Goal: Contribute content: Contribute content

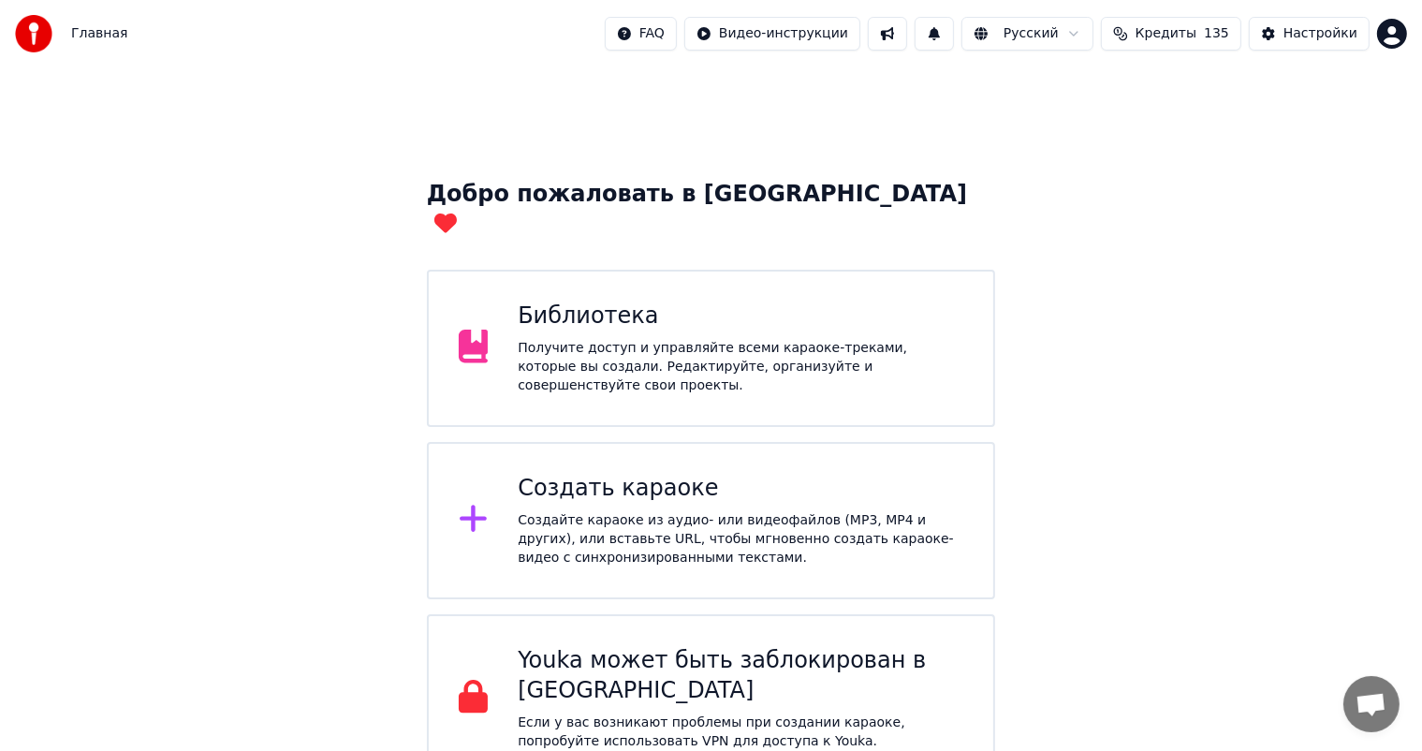
click at [585, 347] on div "Получите доступ и управляйте всеми караоке-треками, которые вы создали. Редакти…" at bounding box center [741, 367] width 446 height 56
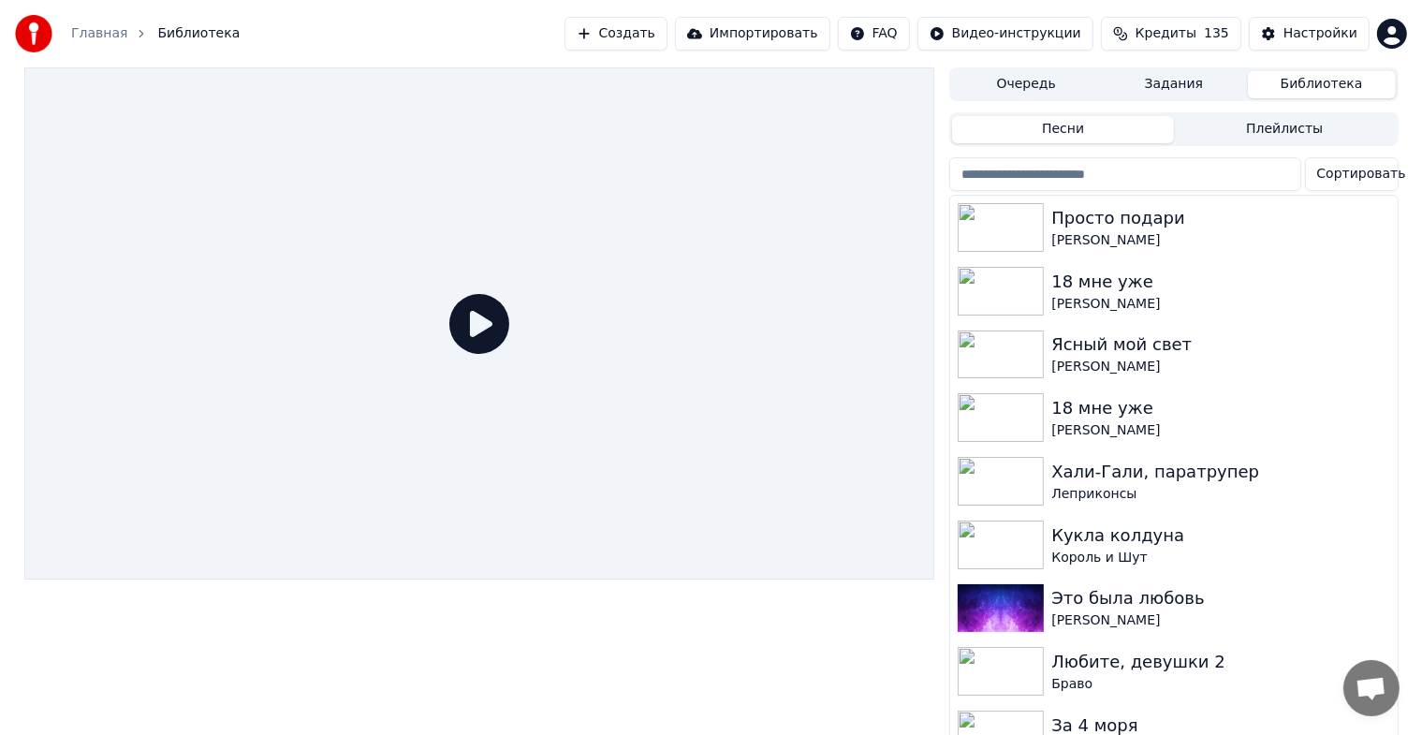
click at [595, 37] on button "Создать" at bounding box center [615, 34] width 103 height 34
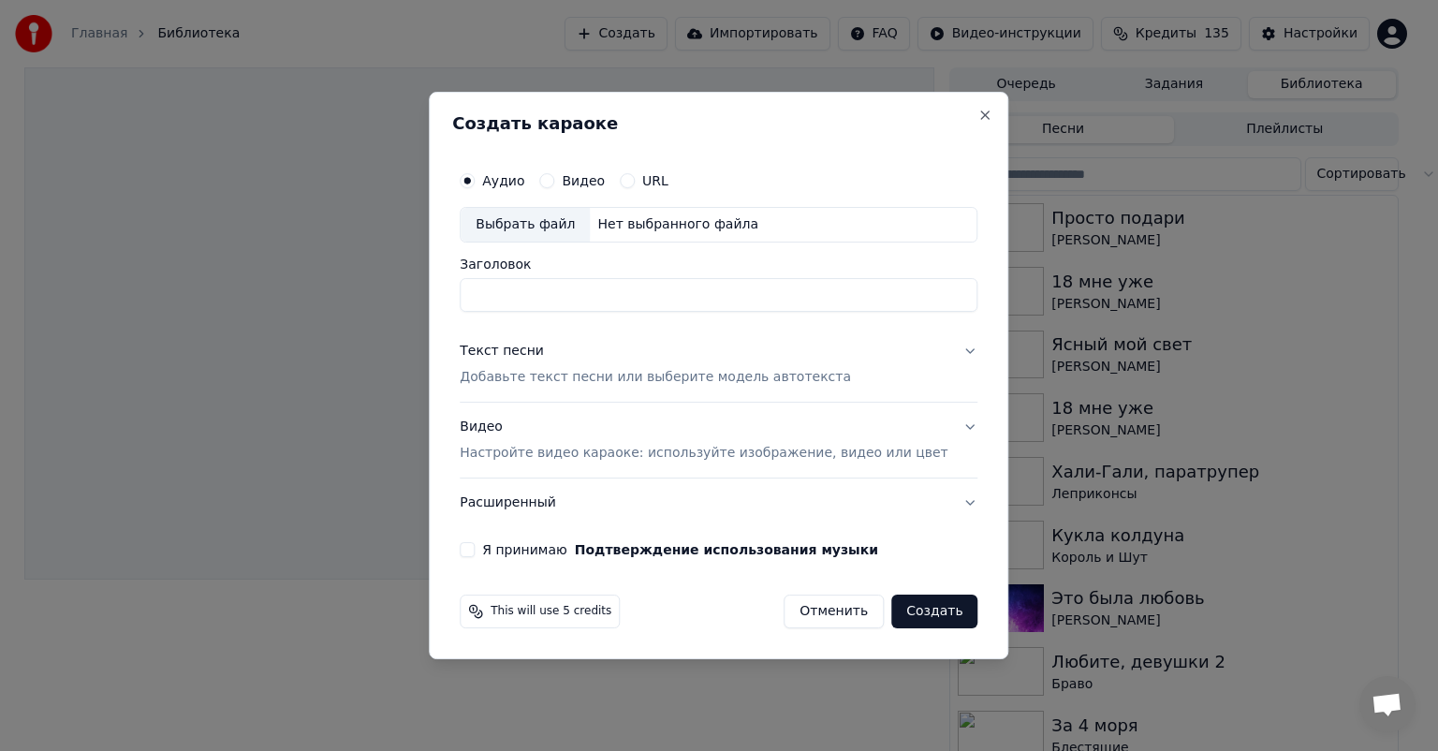
click at [569, 227] on div "Выбрать файл" at bounding box center [525, 225] width 129 height 34
type input "**********"
click at [931, 424] on button "Видео Настройте видео караоке: используйте изображение, видео или цвет" at bounding box center [719, 439] width 518 height 75
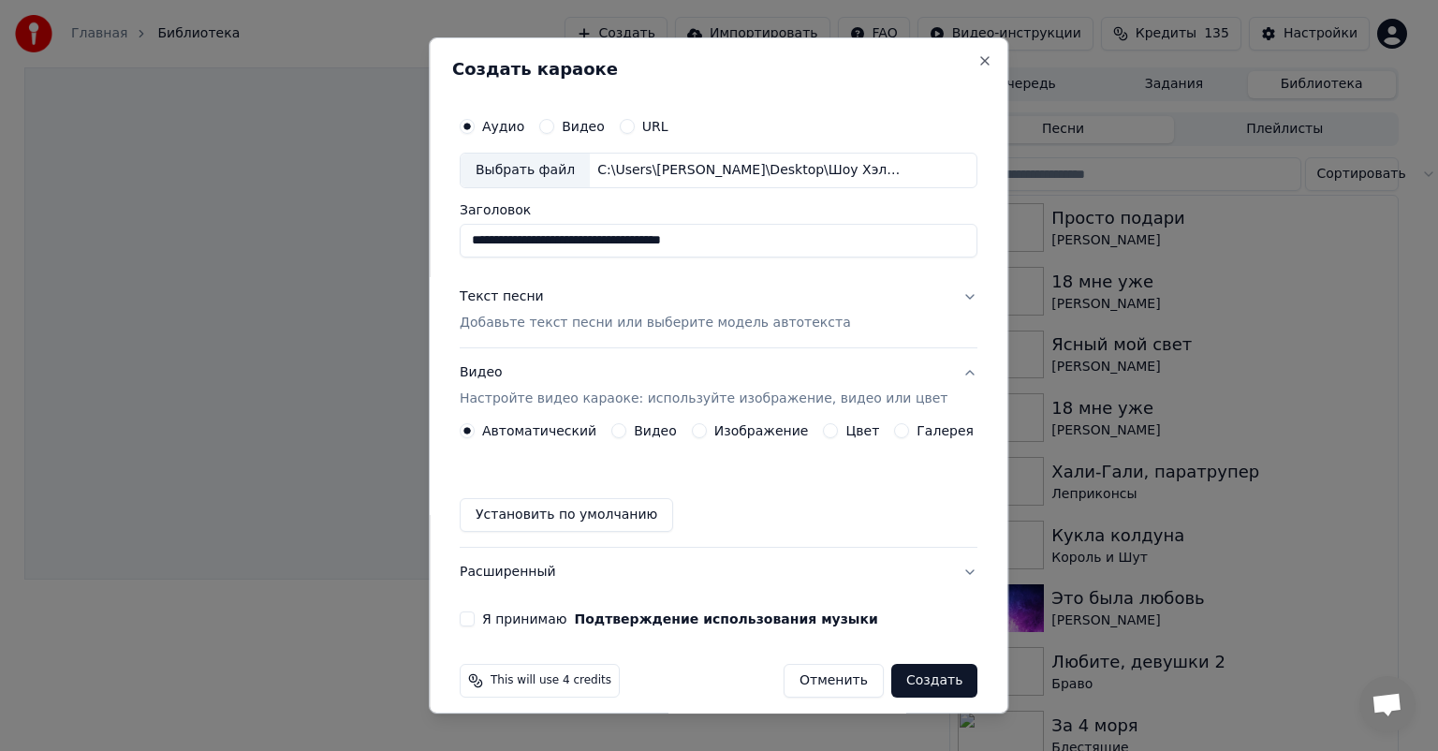
click at [704, 437] on div "Изображение" at bounding box center [750, 430] width 117 height 15
click at [727, 429] on label "Изображение" at bounding box center [761, 430] width 95 height 13
click at [707, 429] on button "Изображение" at bounding box center [699, 430] width 15 height 15
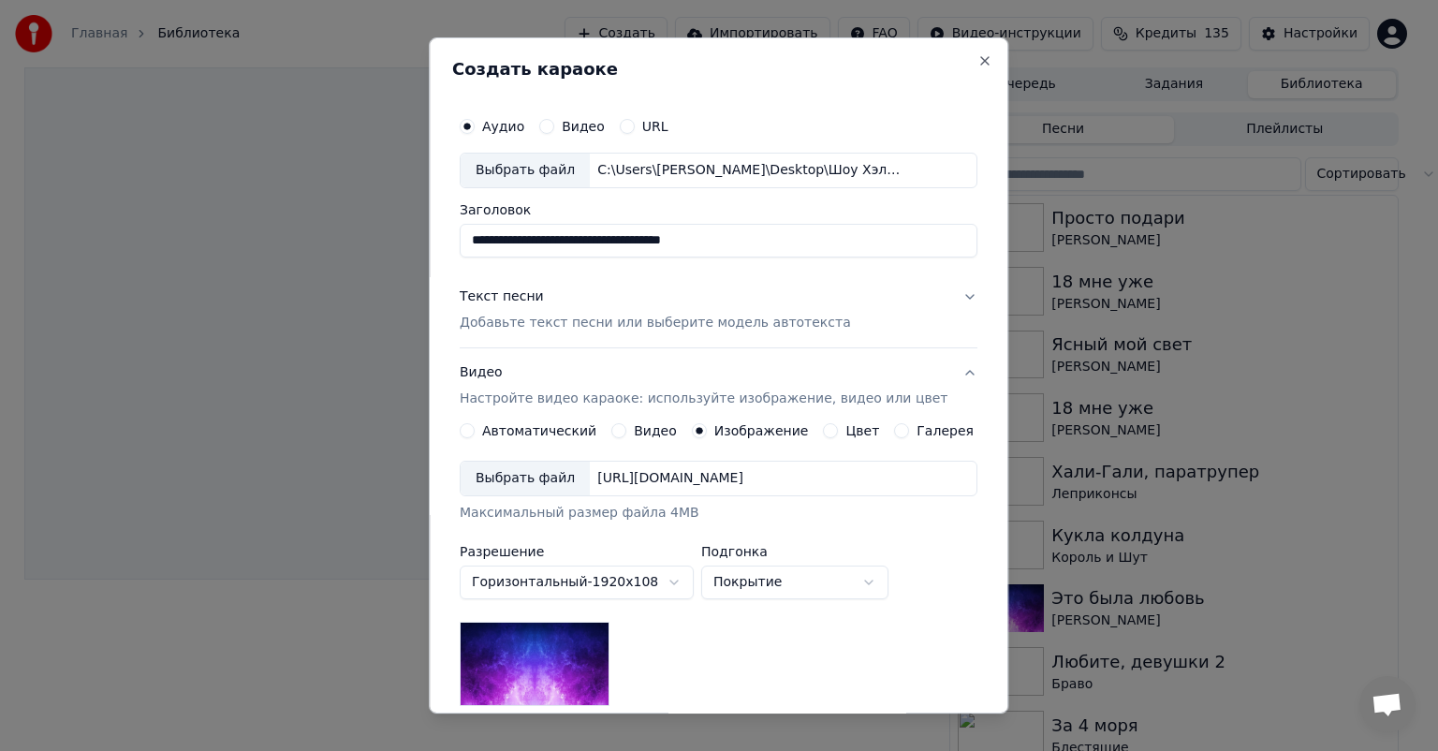
click at [554, 468] on div "Выбрать файл" at bounding box center [525, 478] width 129 height 34
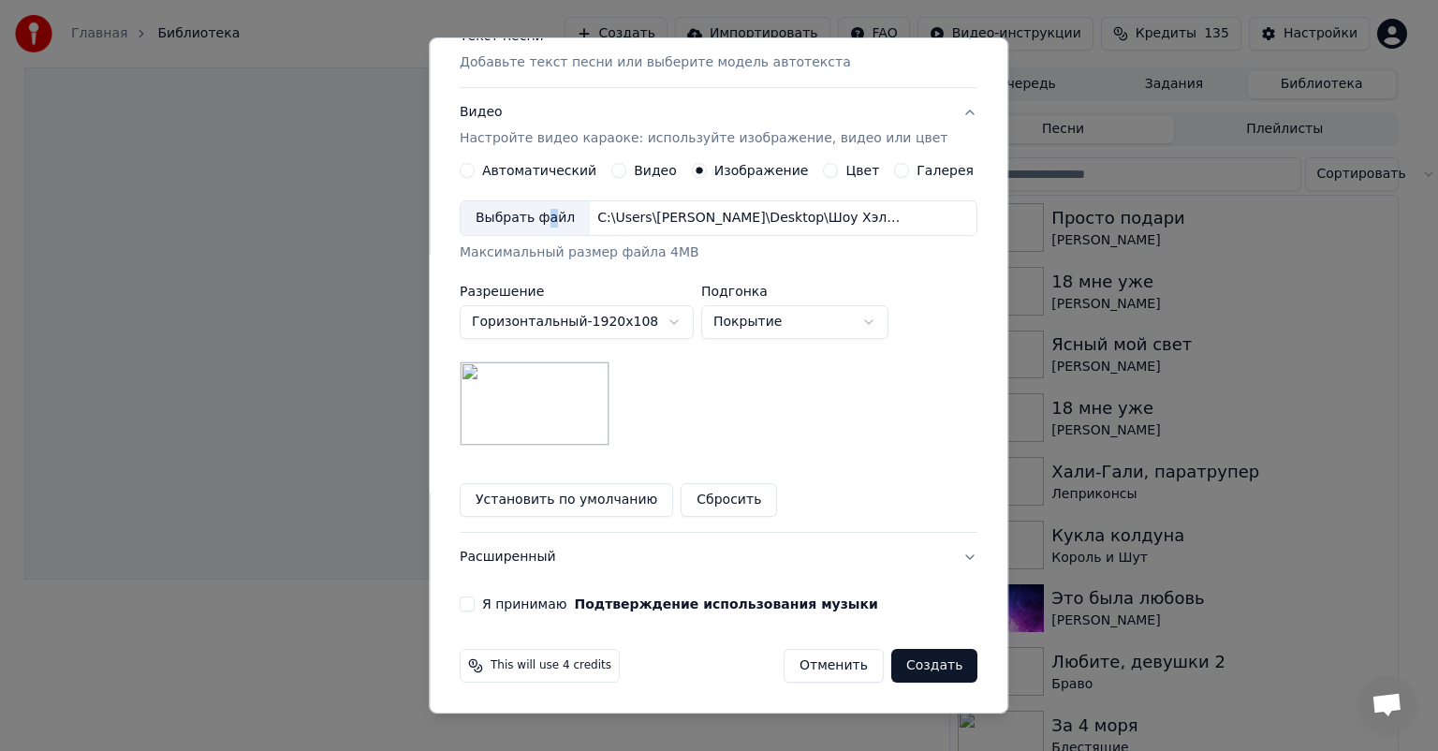
scroll to position [260, 0]
click at [475, 600] on button "Я принимаю Подтверждение использования музыки" at bounding box center [467, 603] width 15 height 15
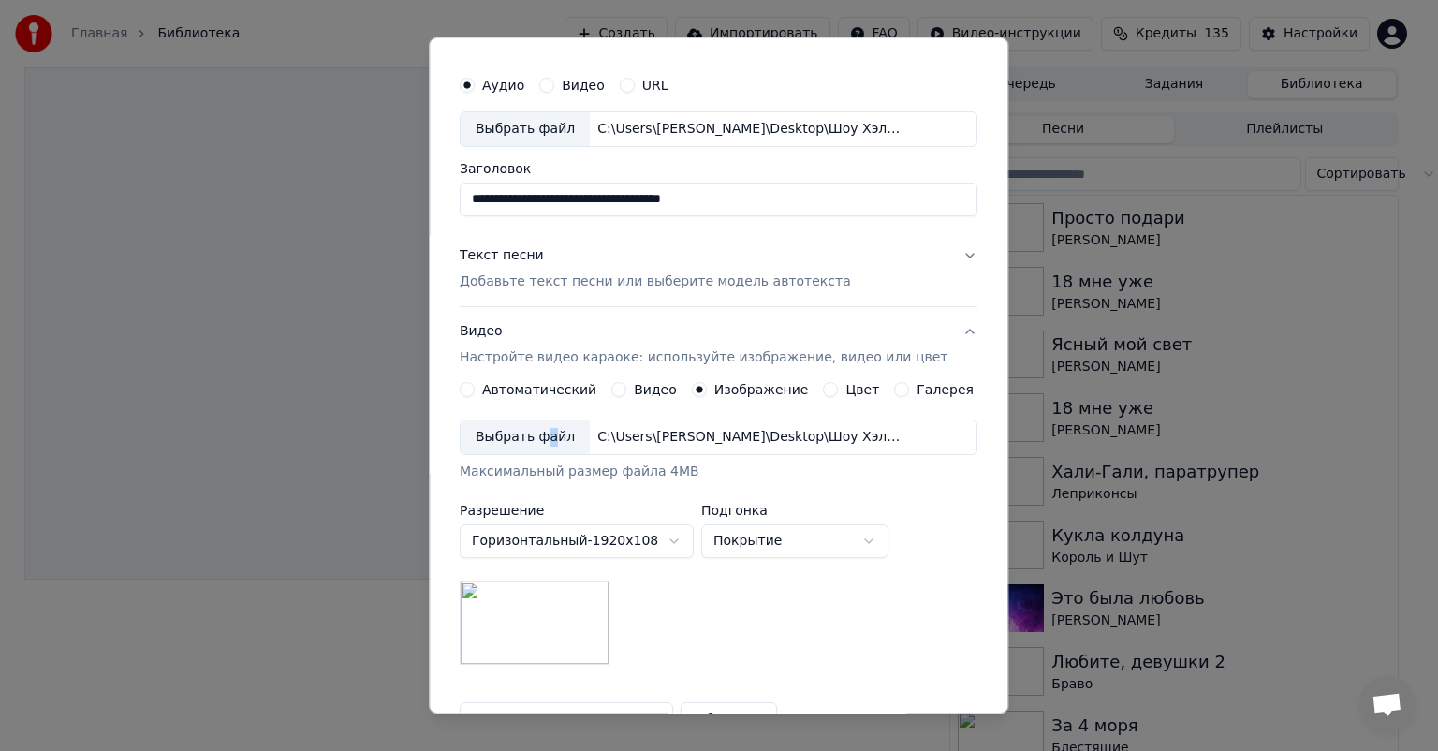
scroll to position [33, 0]
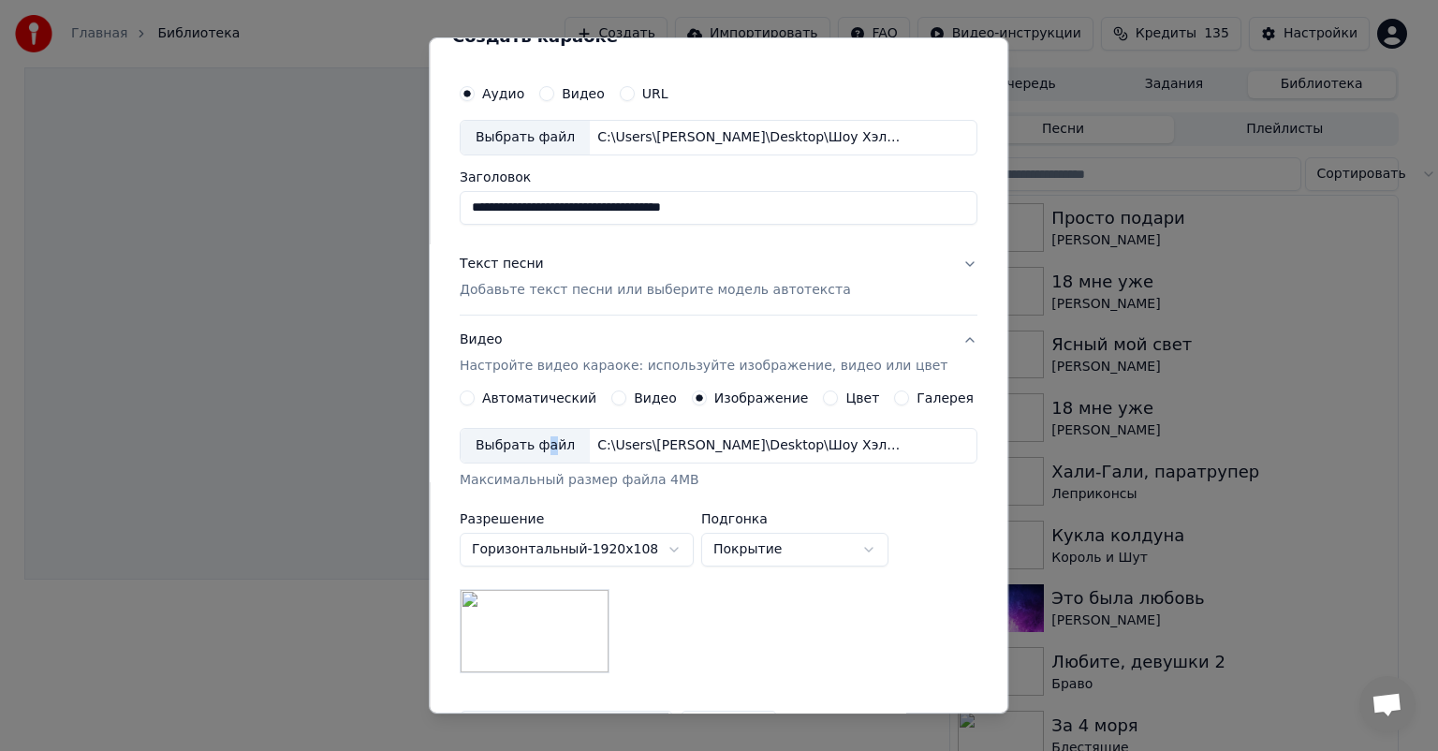
click at [813, 264] on button "Текст песни Добавьте текст песни или выберите модель автотекста" at bounding box center [719, 277] width 518 height 75
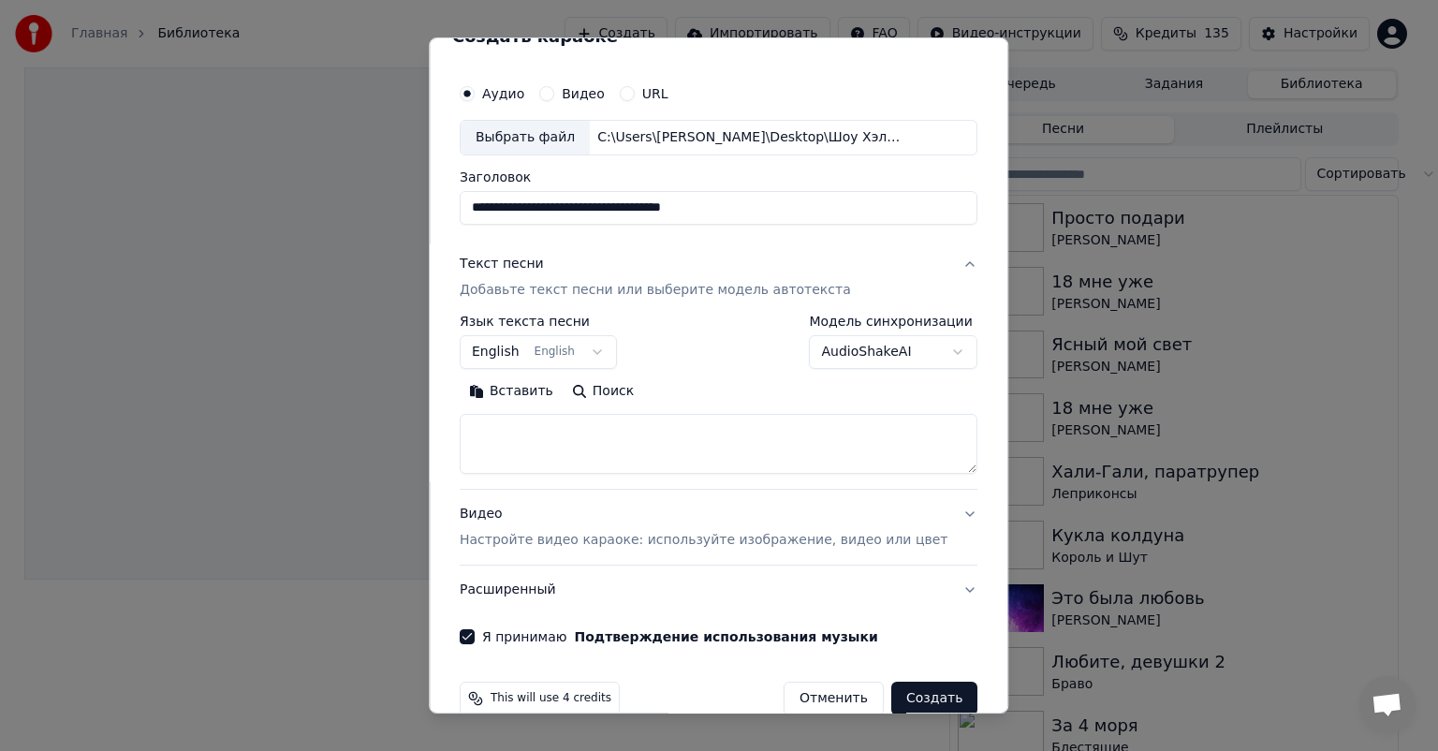
scroll to position [66, 0]
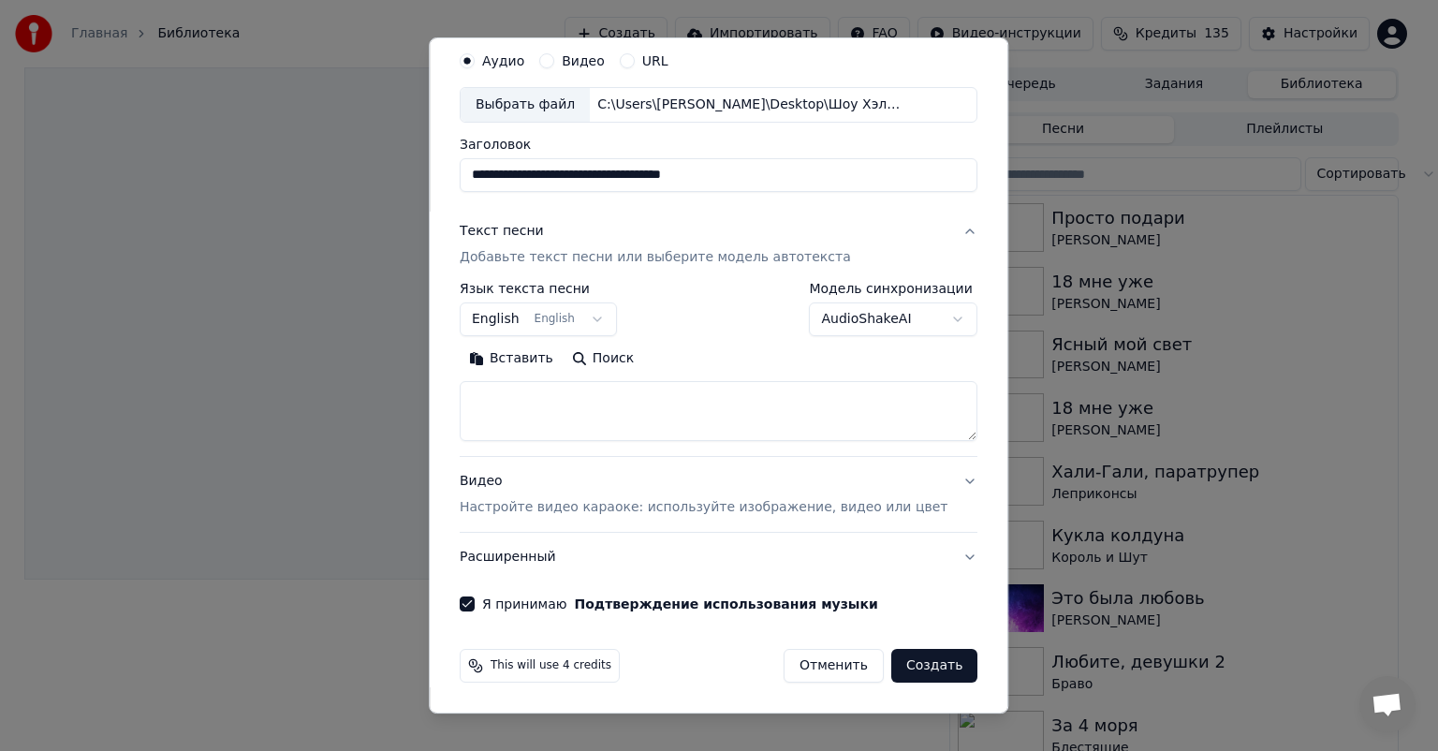
click at [595, 322] on button "English English" at bounding box center [538, 319] width 157 height 34
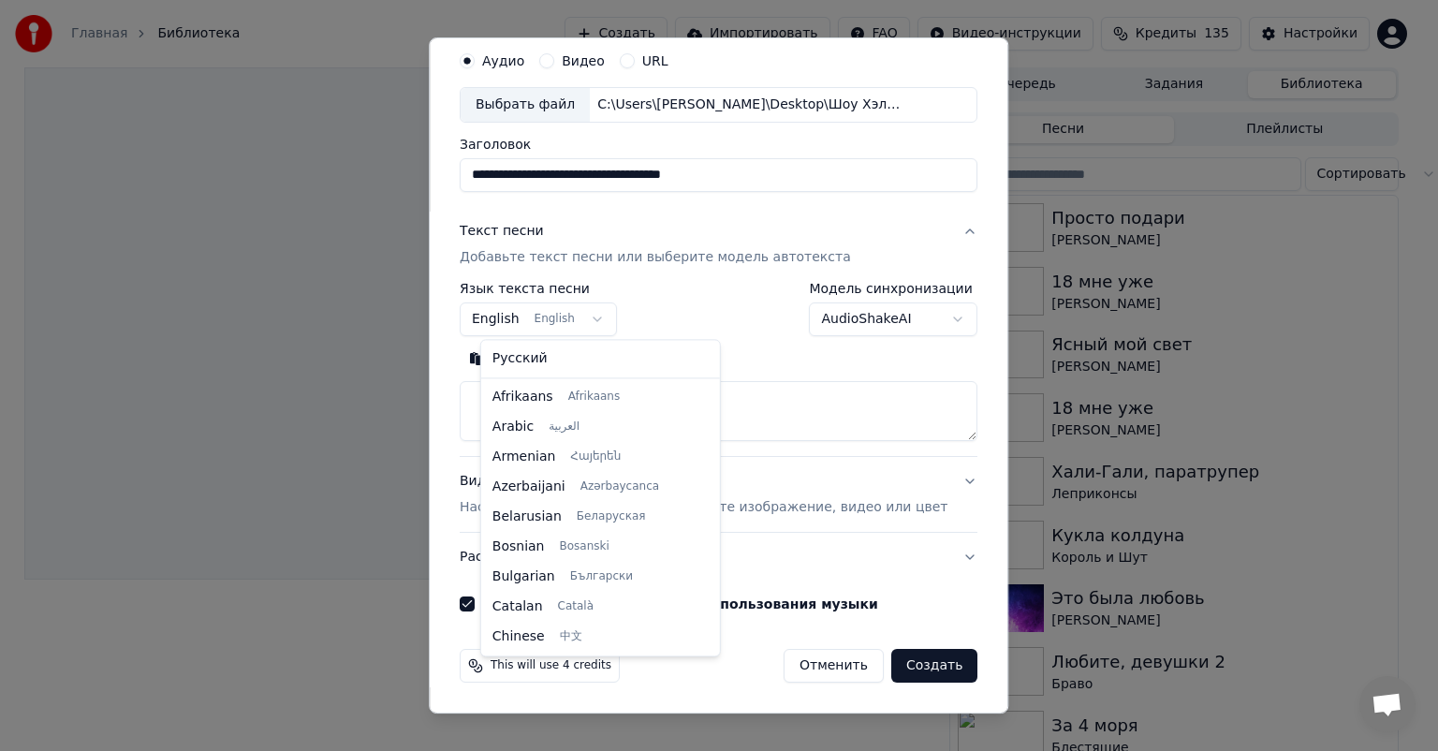
scroll to position [150, 0]
select select "**"
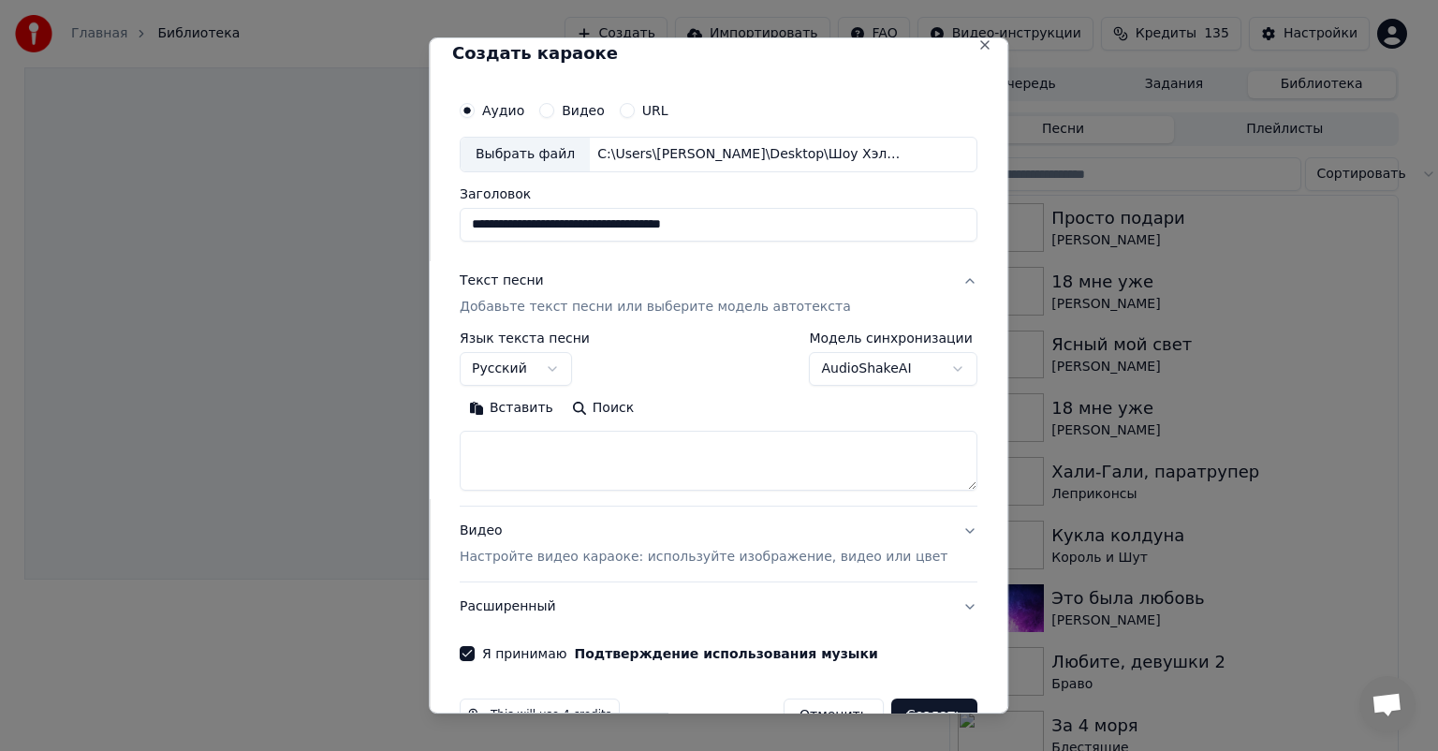
scroll to position [0, 0]
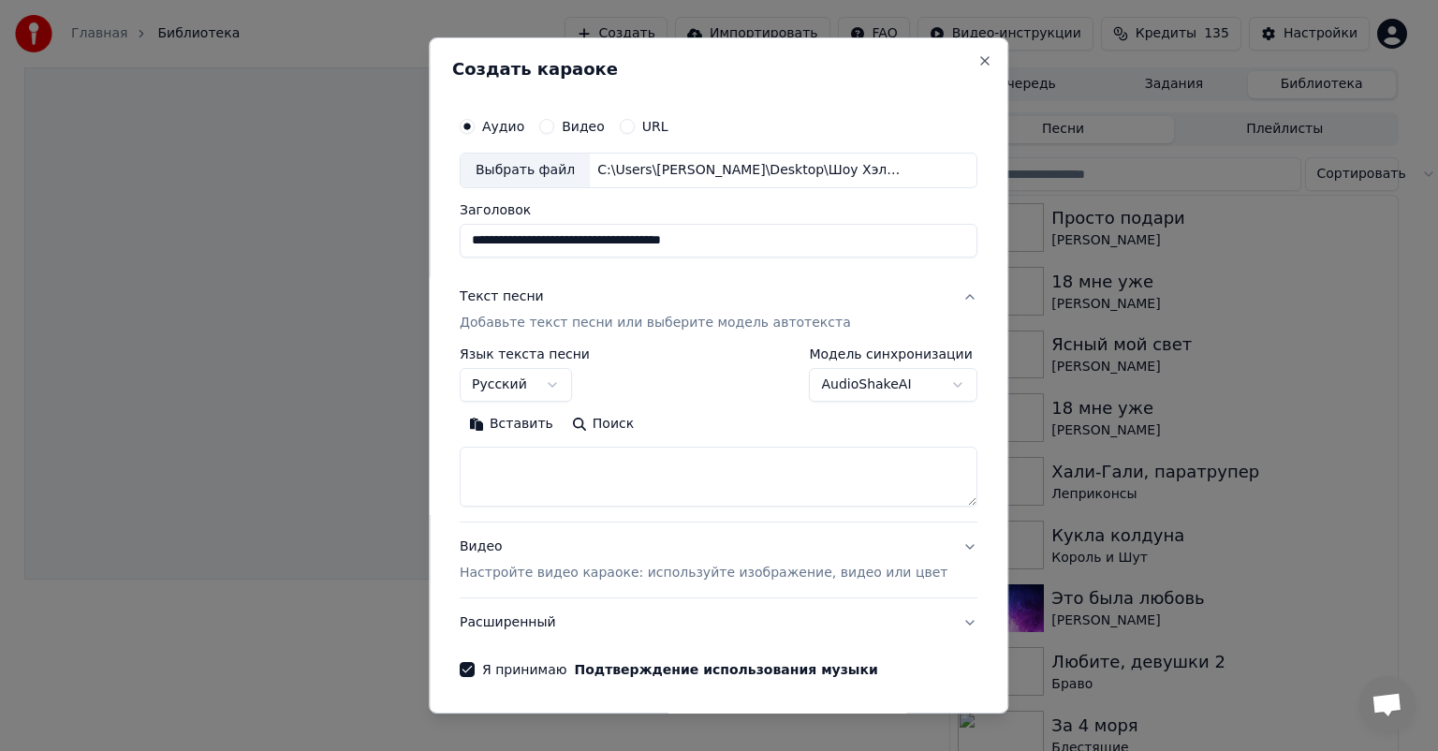
click at [563, 480] on textarea at bounding box center [719, 476] width 518 height 60
paste textarea "**********"
type textarea "**********"
click at [697, 432] on button "Развернуть" at bounding box center [704, 424] width 118 height 30
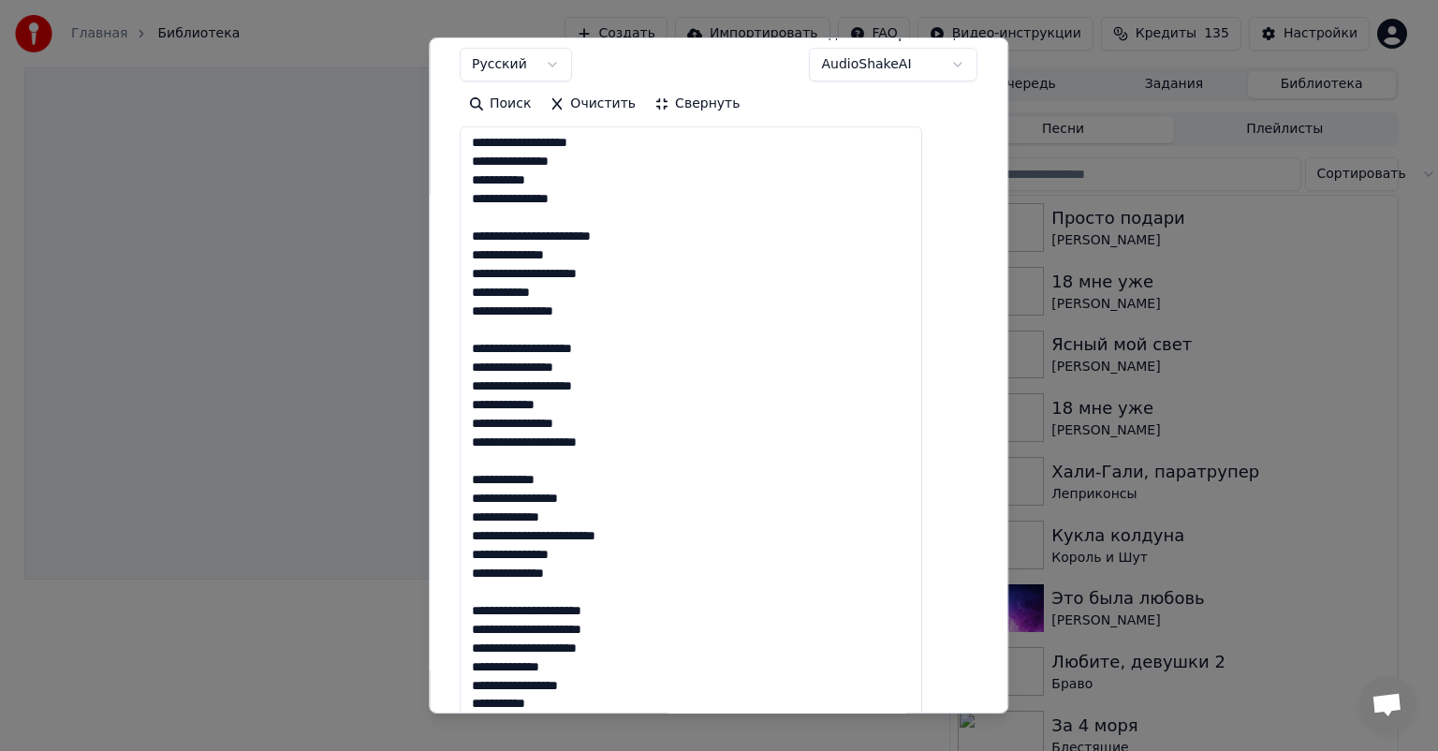
scroll to position [0, 0]
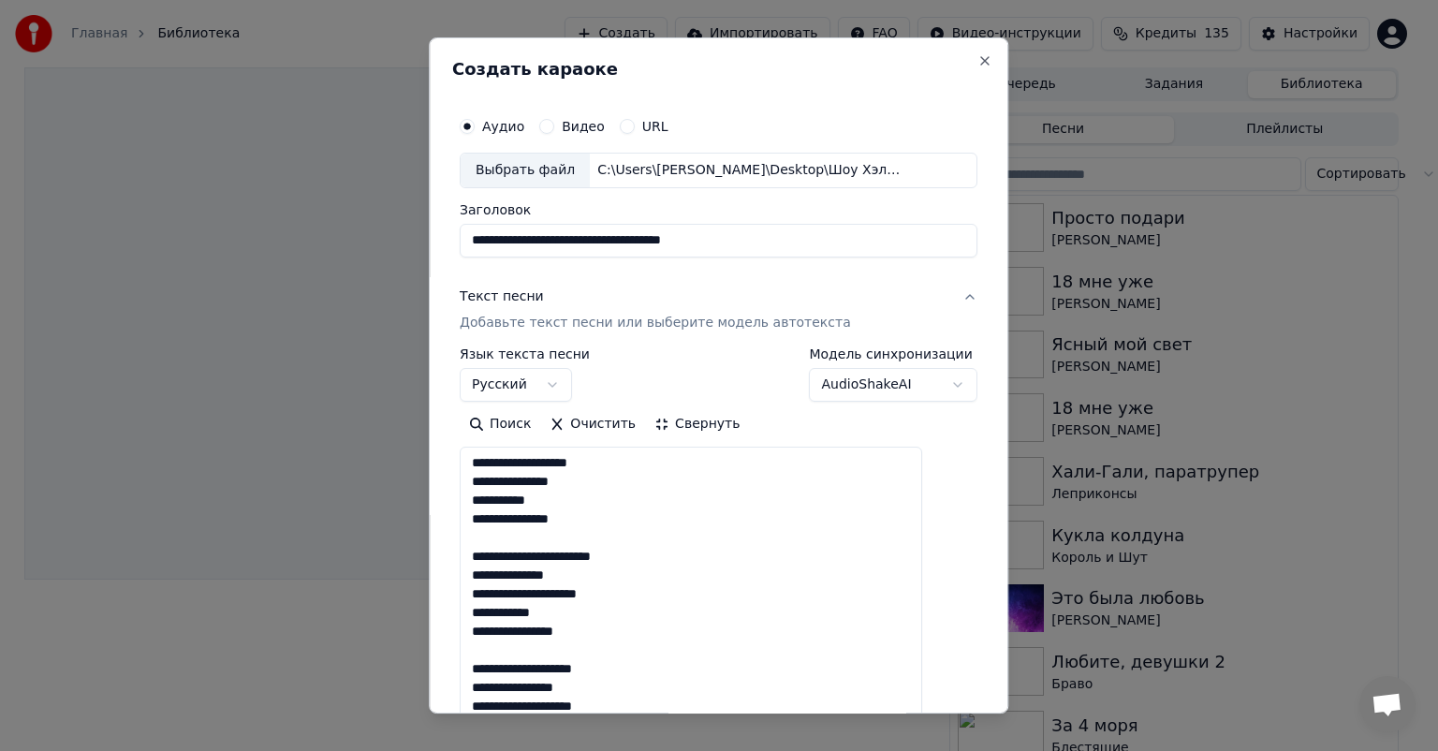
click at [700, 417] on button "Свернуть" at bounding box center [697, 424] width 104 height 30
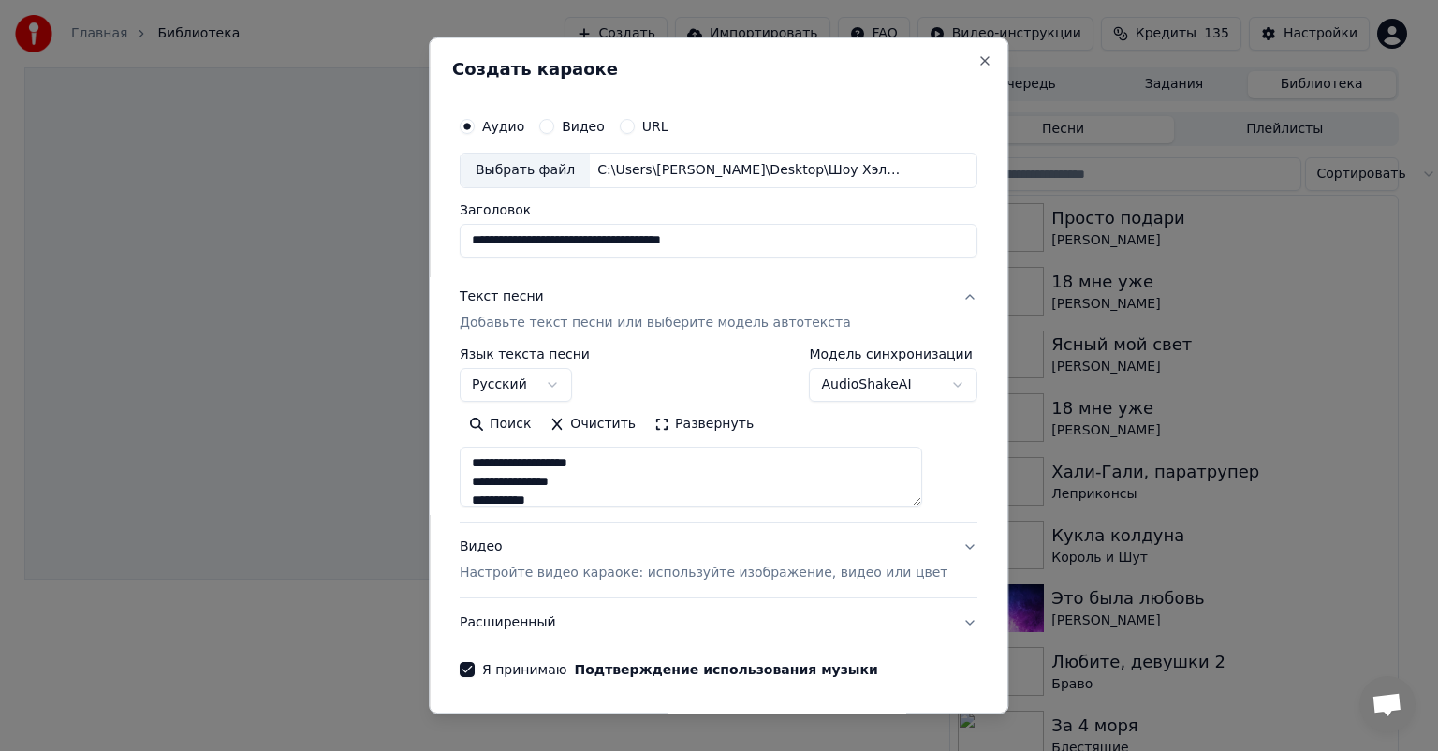
scroll to position [66, 0]
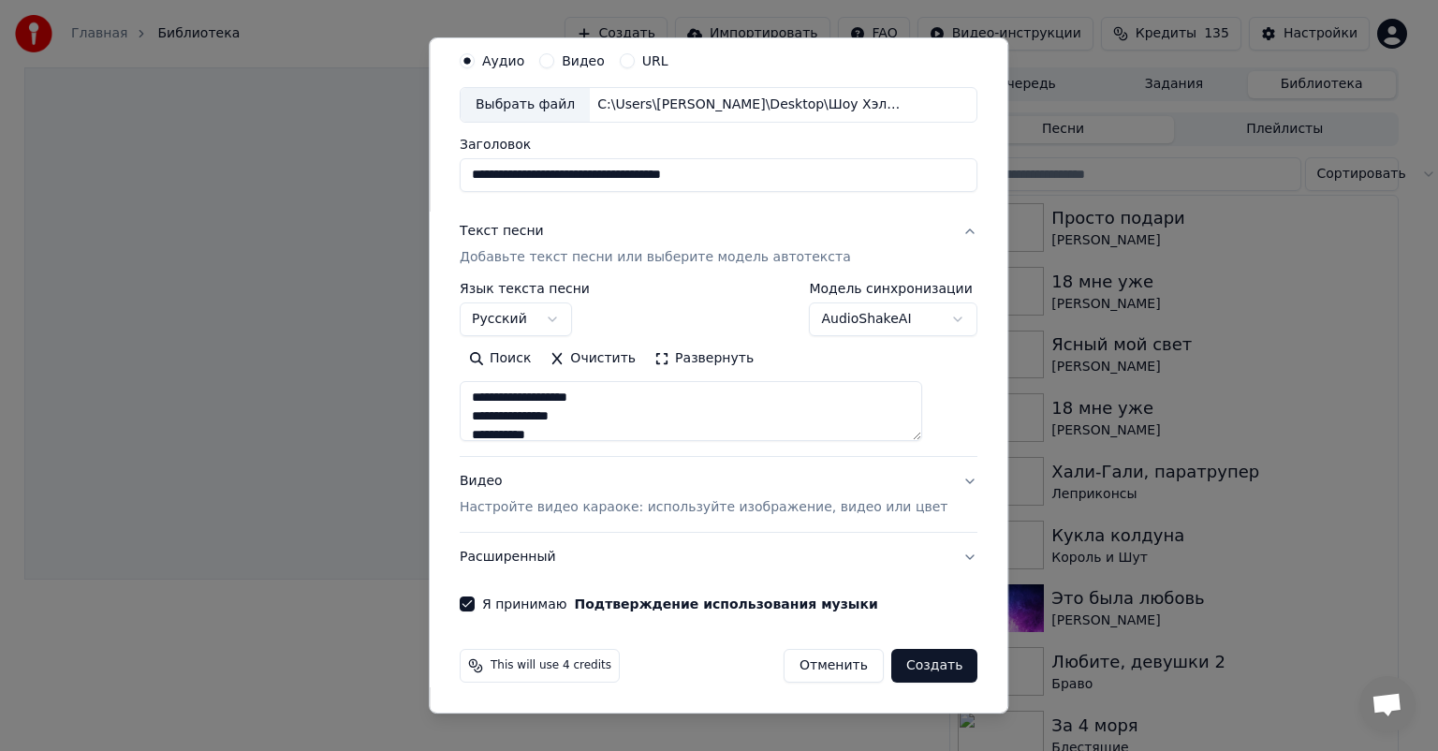
click at [891, 666] on button "Создать" at bounding box center [934, 666] width 86 height 34
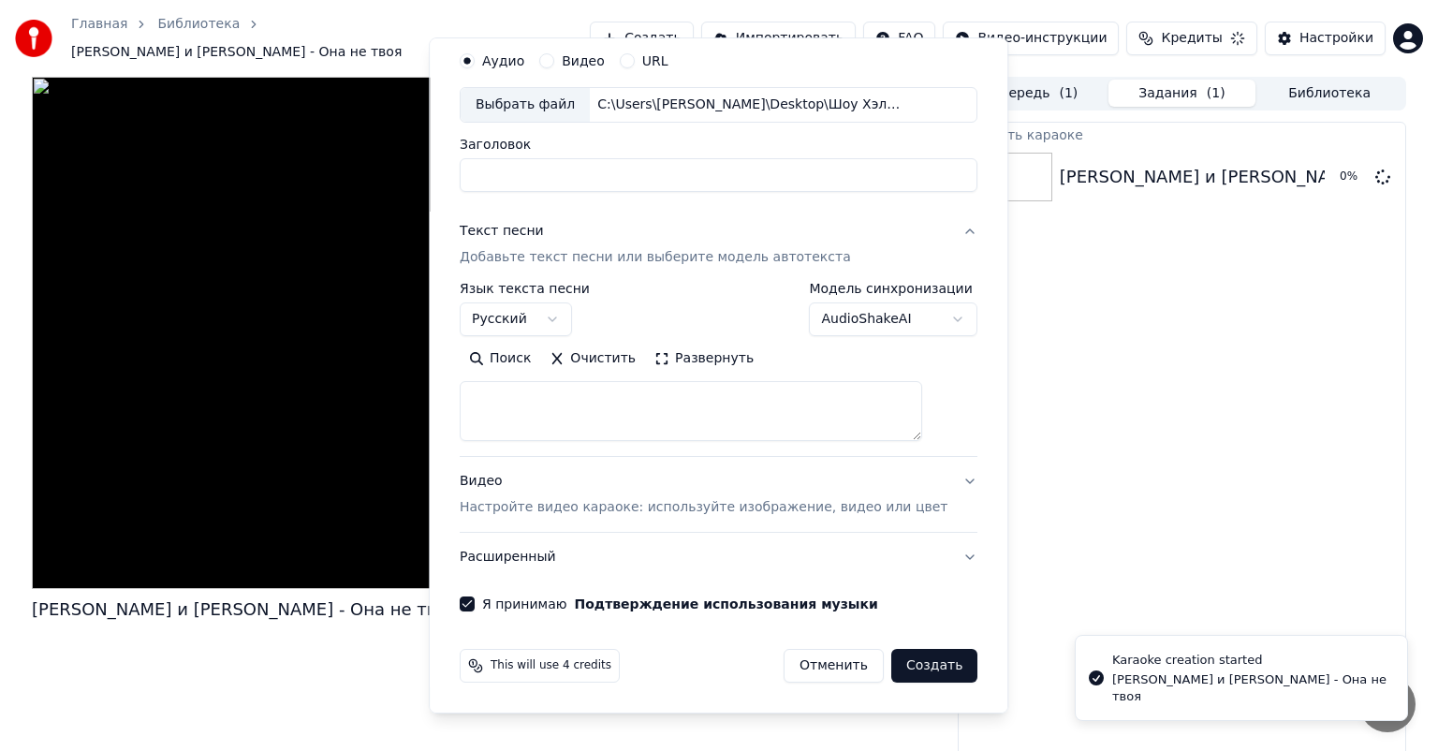
scroll to position [0, 0]
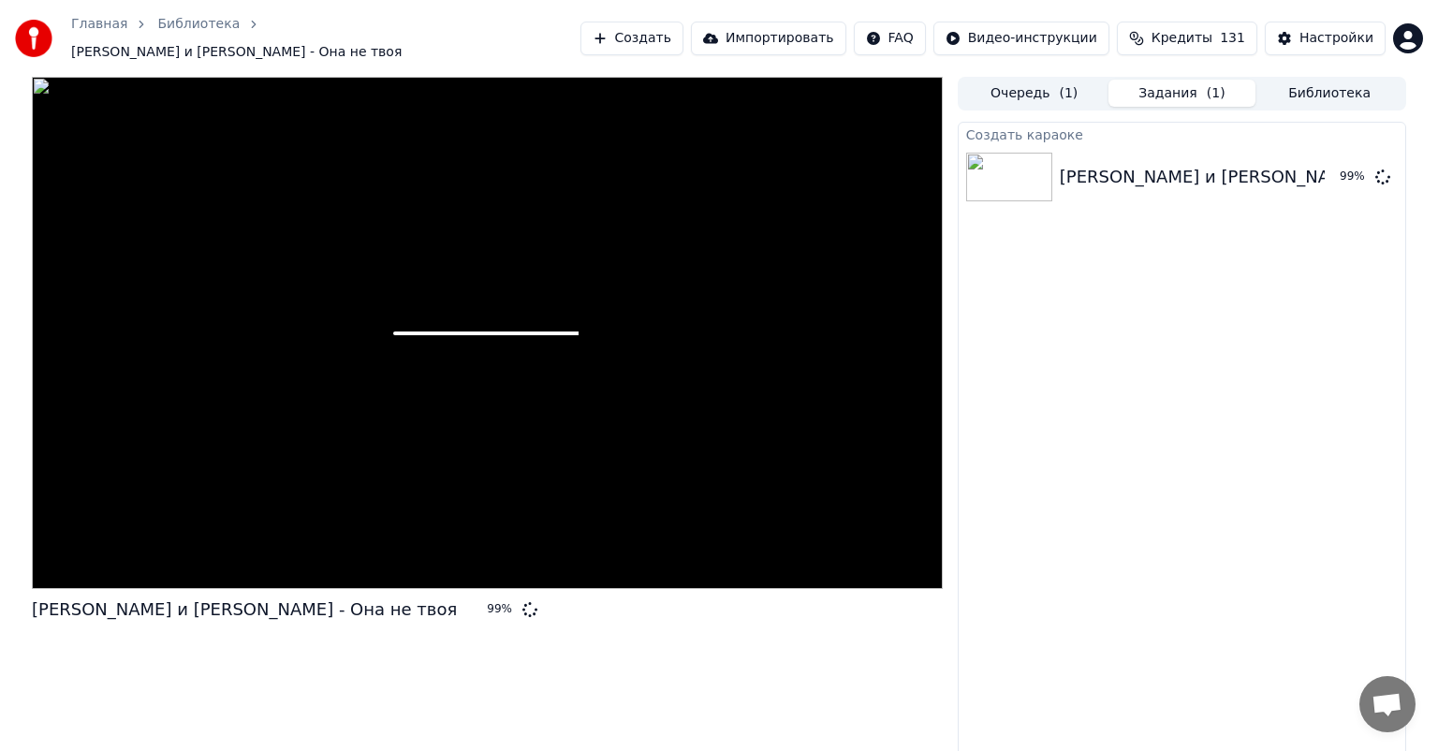
click at [1426, 283] on div "[PERSON_NAME] и [PERSON_NAME] - Она не твоя 99 % Очередь ( 1 ) Задания ( 1 ) Би…" at bounding box center [719, 418] width 1438 height 683
click at [1384, 168] on icon at bounding box center [1382, 175] width 15 height 15
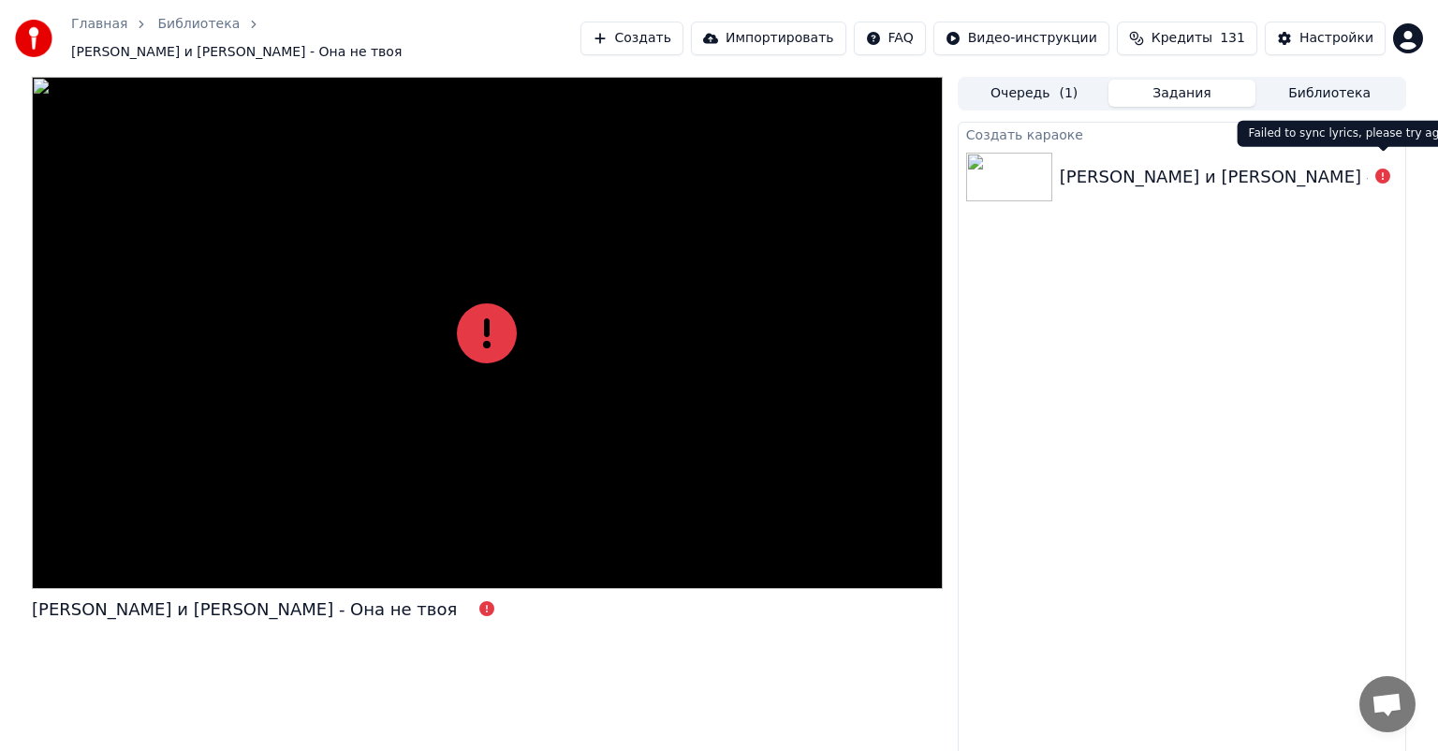
click at [1373, 170] on div at bounding box center [1383, 177] width 30 height 22
click at [1382, 168] on icon at bounding box center [1382, 175] width 15 height 15
click at [1163, 368] on div "Создать караоке [PERSON_NAME] и [PERSON_NAME] - Она не твоя" at bounding box center [1182, 441] width 448 height 638
click at [1382, 168] on icon at bounding box center [1382, 175] width 15 height 15
click at [1272, 164] on div "[PERSON_NAME] и [PERSON_NAME] - Она не твоя" at bounding box center [1272, 177] width 425 height 26
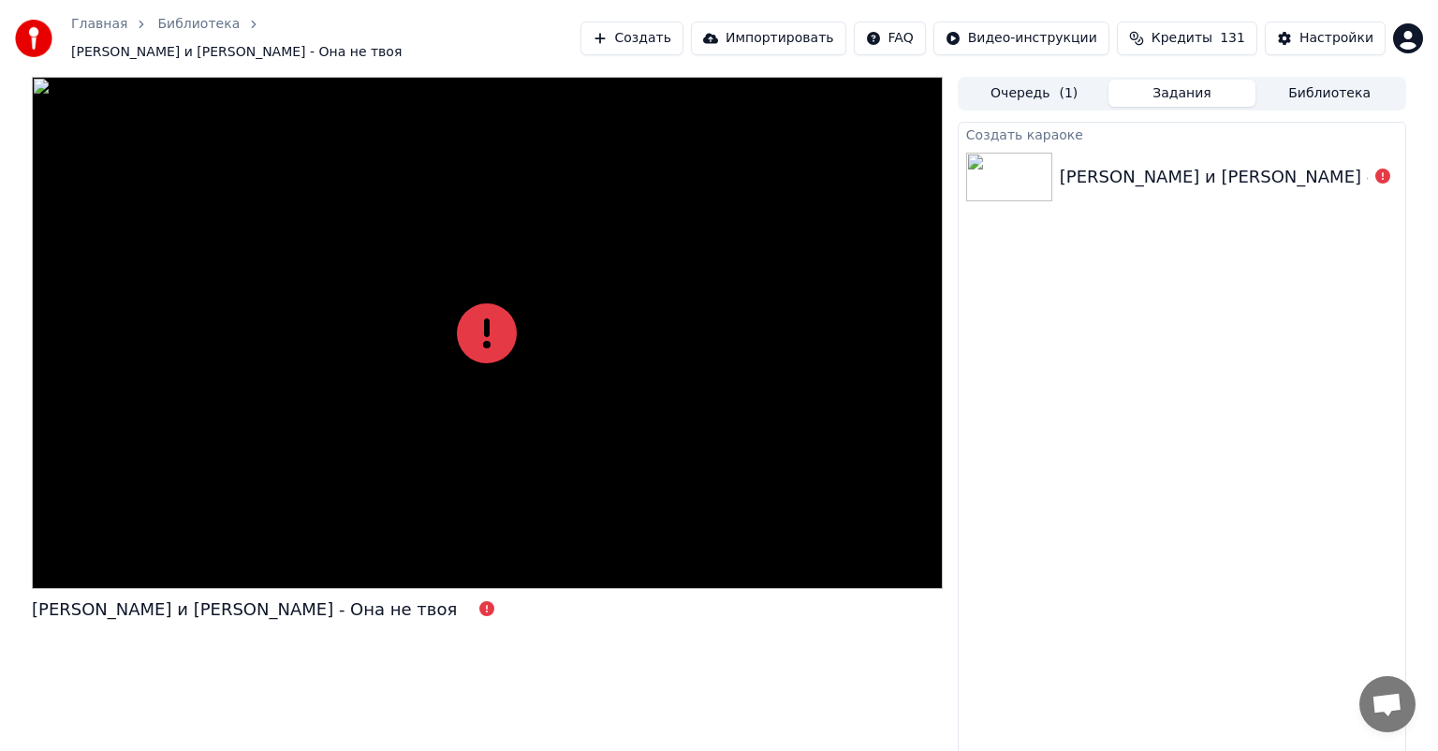
click at [1272, 164] on div "[PERSON_NAME] и [PERSON_NAME] - Она не твоя" at bounding box center [1272, 177] width 425 height 26
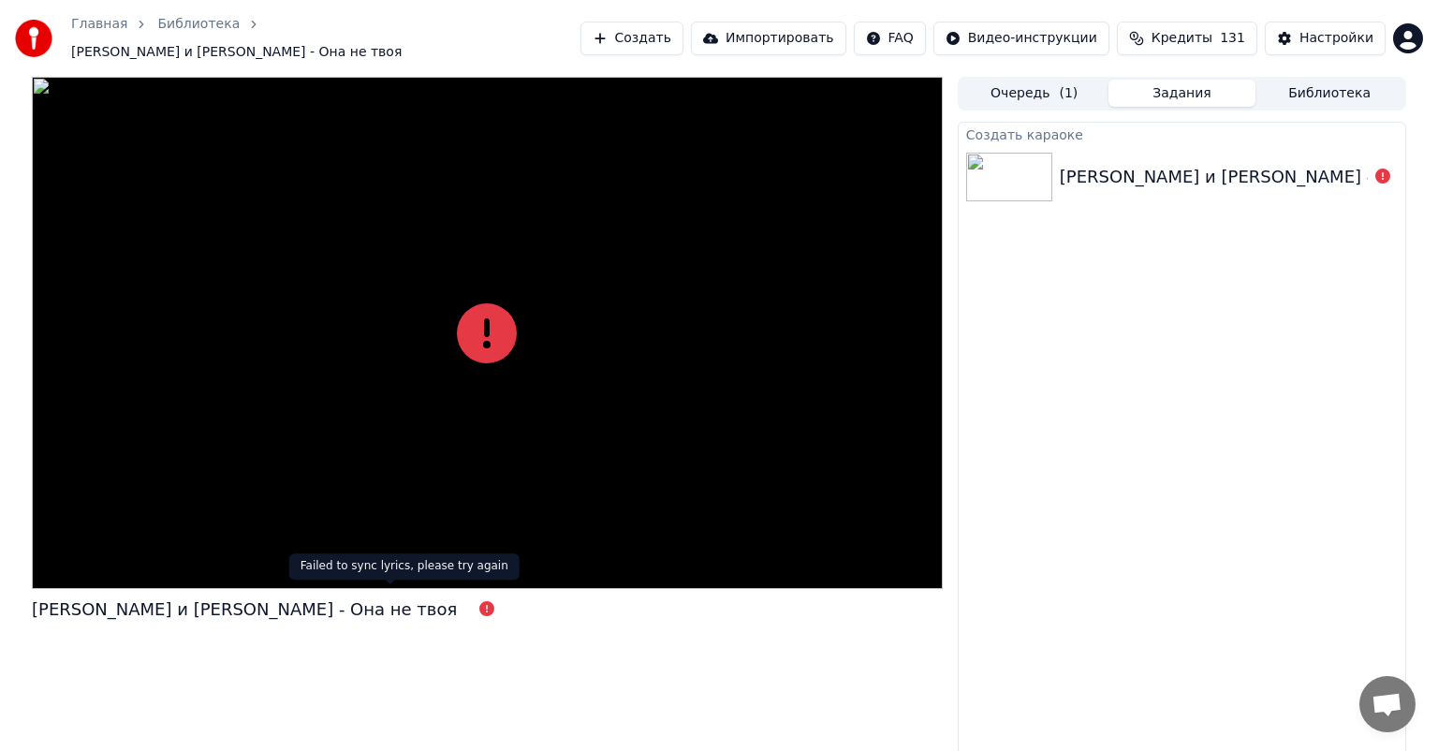
click at [479, 607] on icon at bounding box center [486, 608] width 15 height 15
click at [479, 603] on icon at bounding box center [486, 608] width 15 height 15
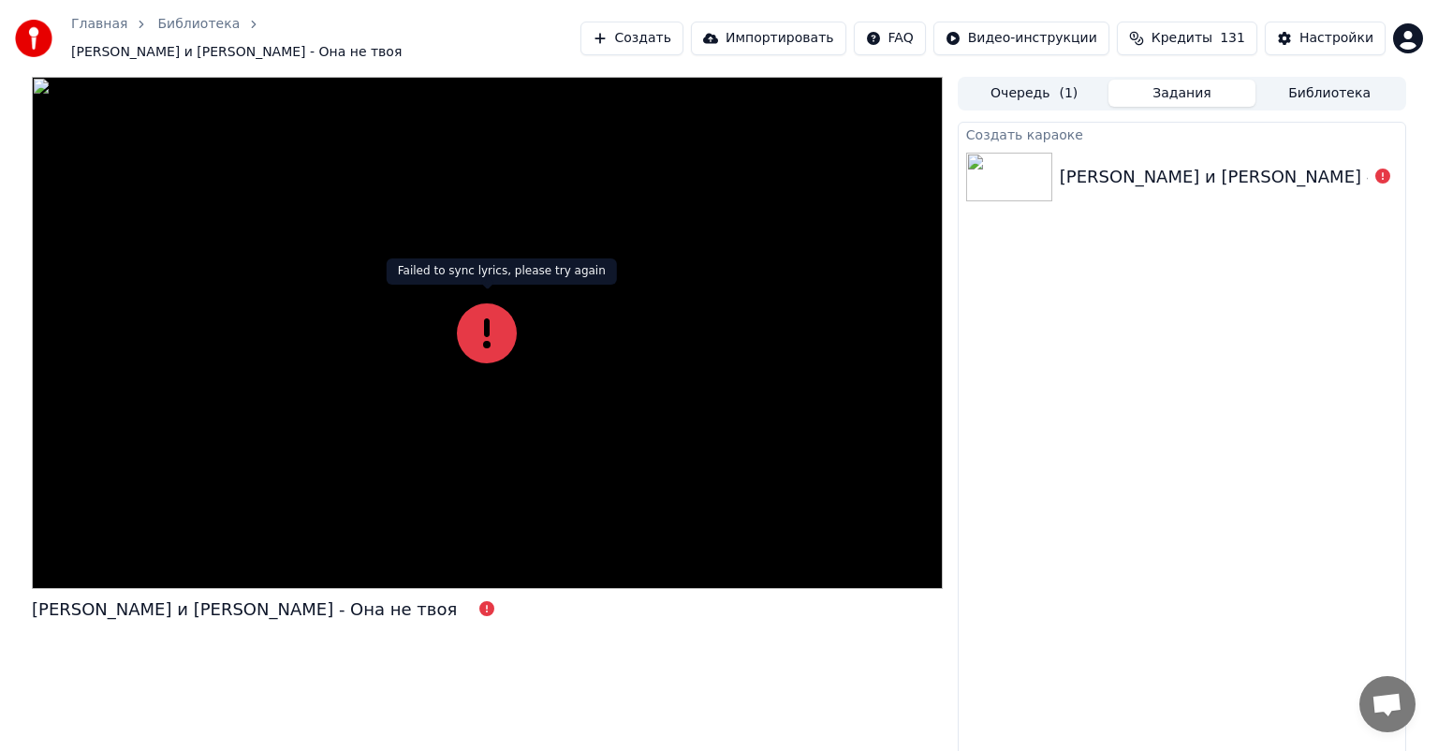
click at [477, 303] on icon at bounding box center [487, 333] width 60 height 60
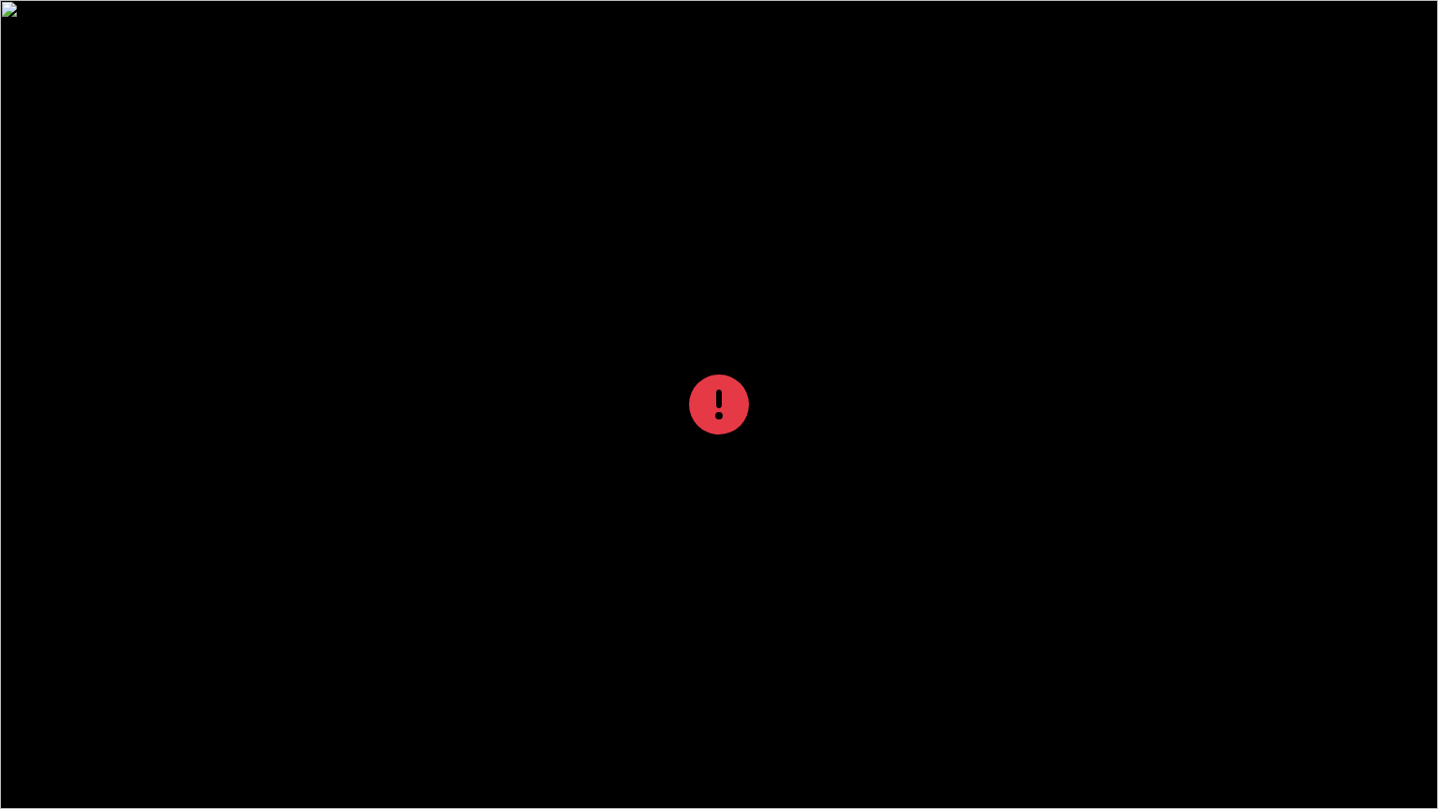
click at [477, 321] on div at bounding box center [719, 404] width 1438 height 809
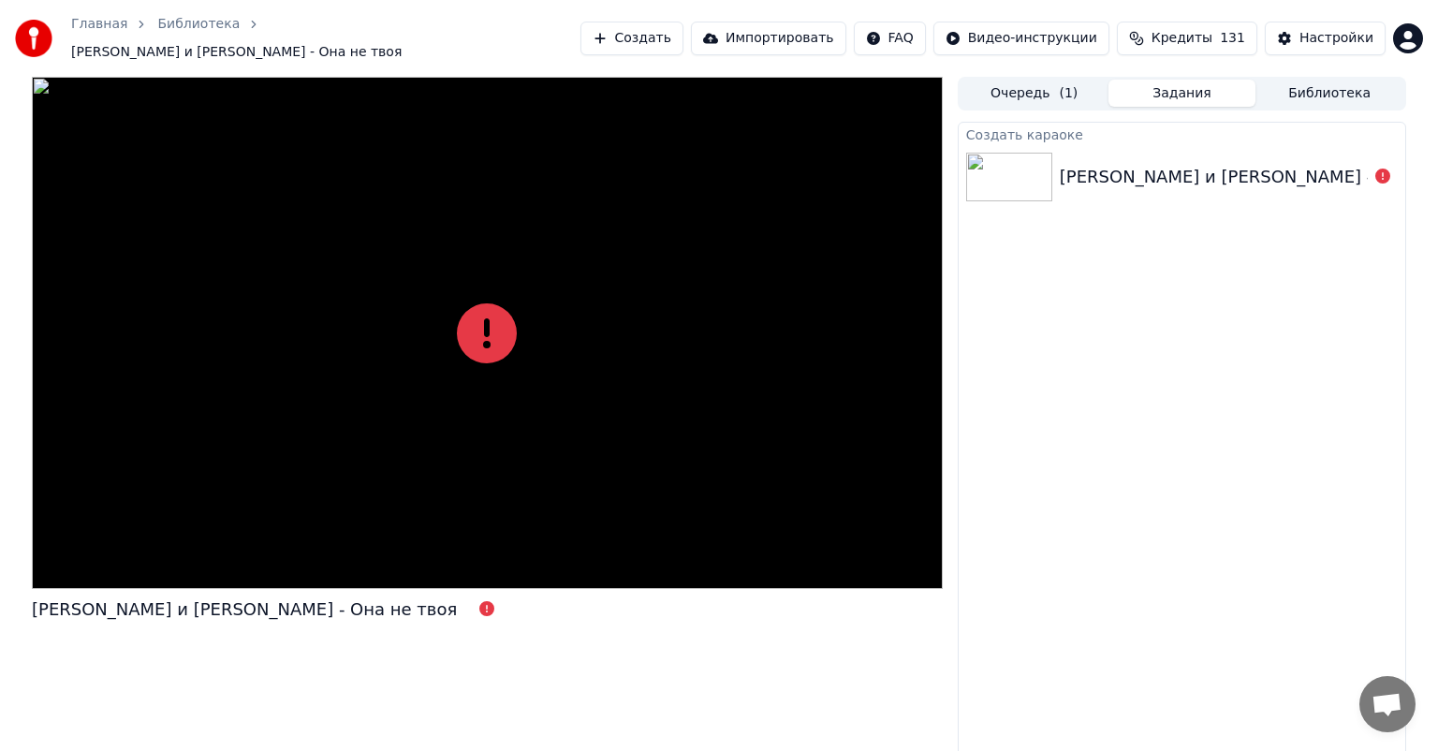
click at [402, 43] on span "[PERSON_NAME] и [PERSON_NAME] - Она не твоя" at bounding box center [236, 52] width 330 height 19
click at [193, 34] on link "Библиотека" at bounding box center [198, 24] width 82 height 19
click at [201, 34] on link "Библиотека" at bounding box center [198, 24] width 82 height 19
